Goal: Task Accomplishment & Management: Complete application form

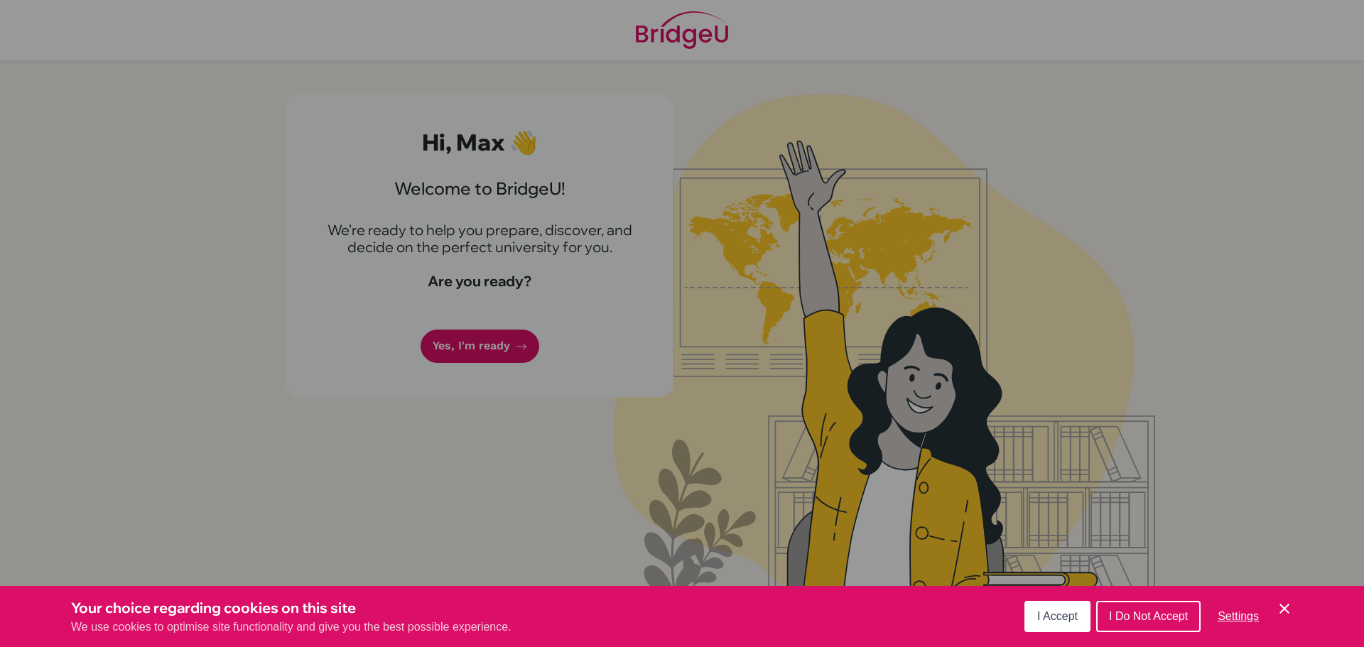
click at [1062, 601] on button "I Accept" at bounding box center [1057, 616] width 66 height 31
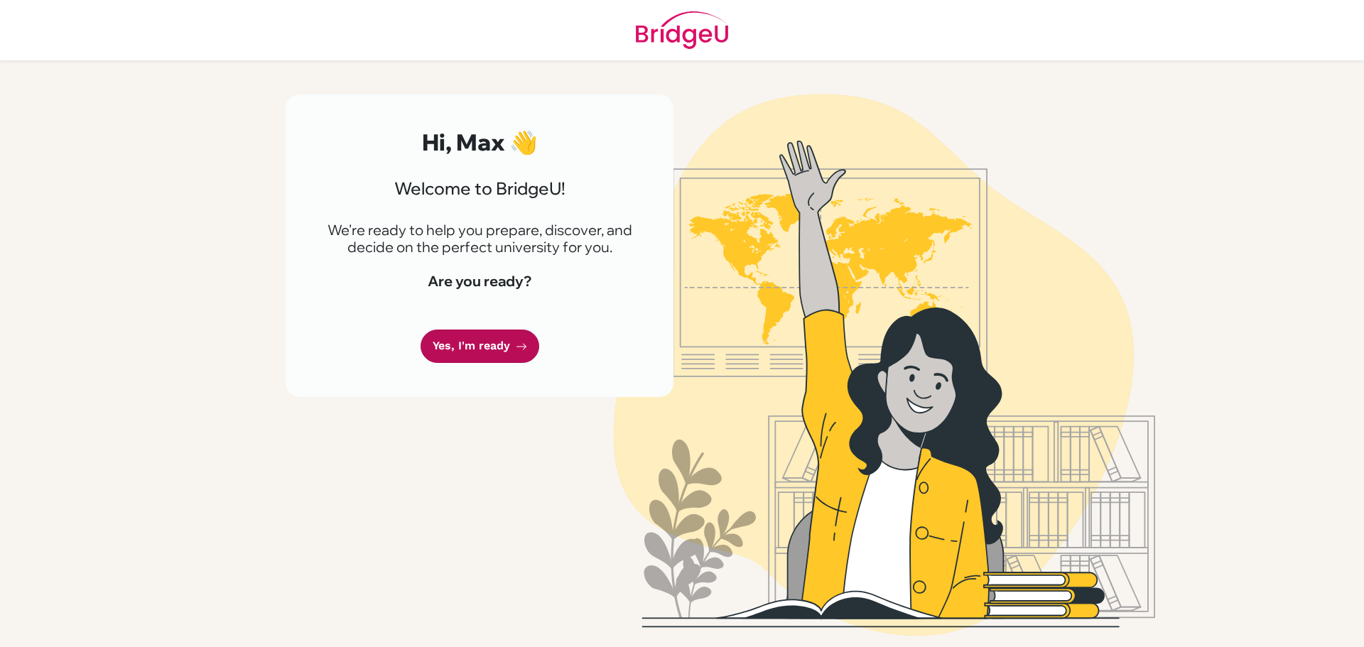
click at [526, 350] on link "Yes, I'm ready" at bounding box center [480, 346] width 119 height 33
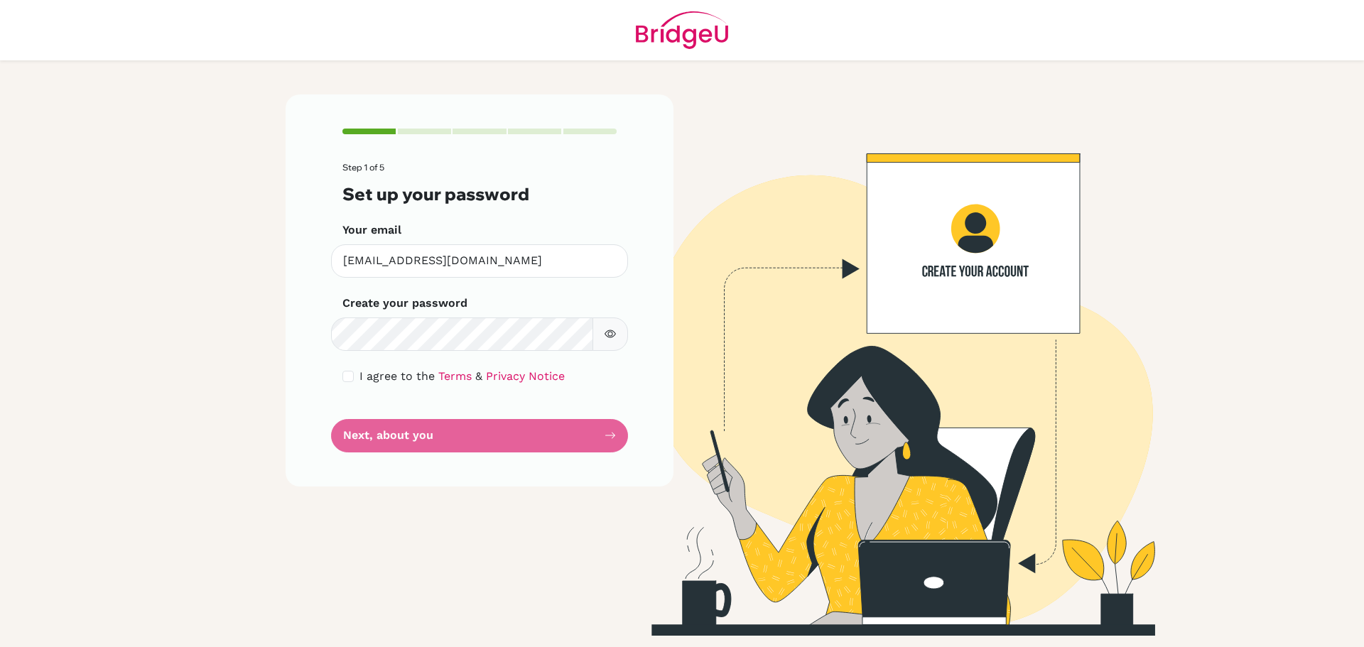
click at [602, 342] on button "button" at bounding box center [611, 334] width 36 height 33
click at [355, 371] on div "I agree to the Terms & Privacy Notice" at bounding box center [479, 376] width 274 height 17
click at [347, 377] on input "checkbox" at bounding box center [347, 376] width 11 height 11
checkbox input "true"
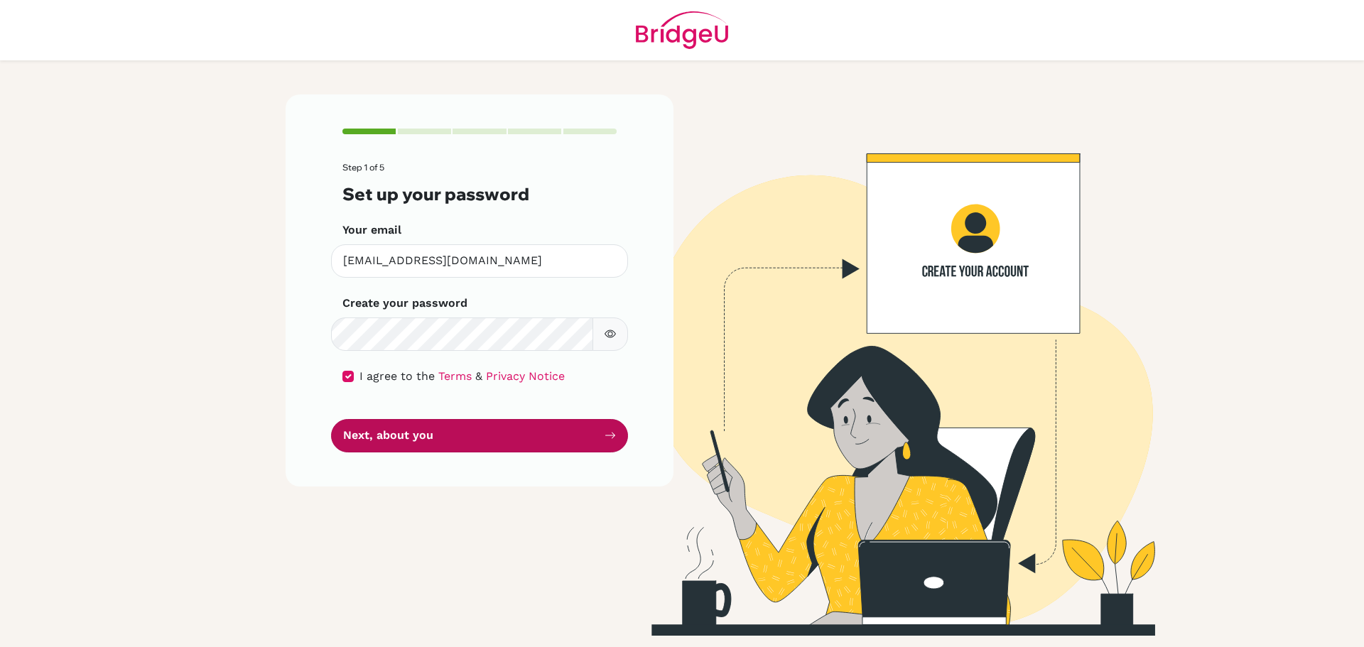
click at [381, 438] on button "Next, about you" at bounding box center [479, 435] width 297 height 33
